Goal: Task Accomplishment & Management: Use online tool/utility

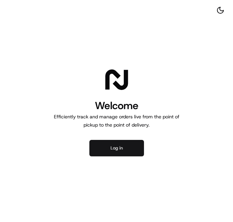
click at [115, 145] on button "Log in" at bounding box center [116, 148] width 55 height 16
